Goal: Transaction & Acquisition: Purchase product/service

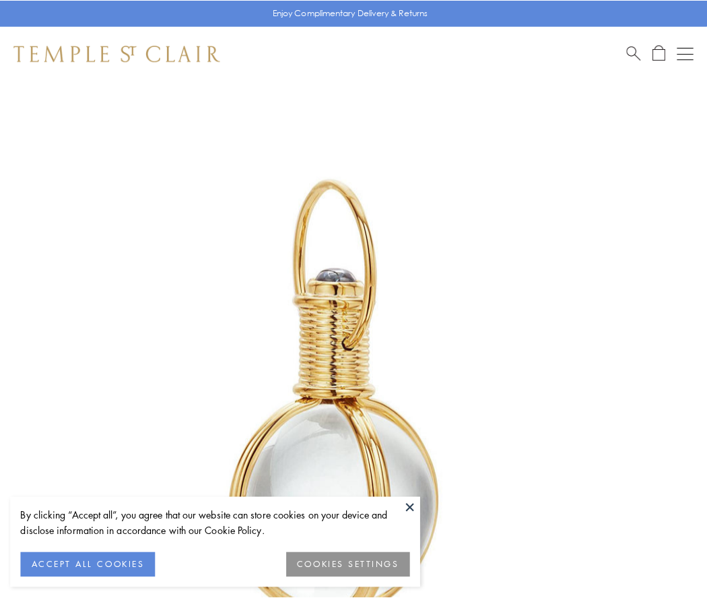
scroll to position [351, 0]
